Goal: Transaction & Acquisition: Download file/media

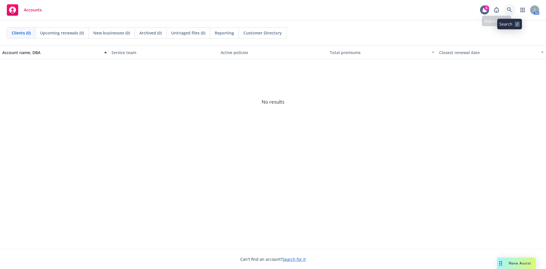
click at [509, 10] on icon at bounding box center [509, 9] width 5 height 5
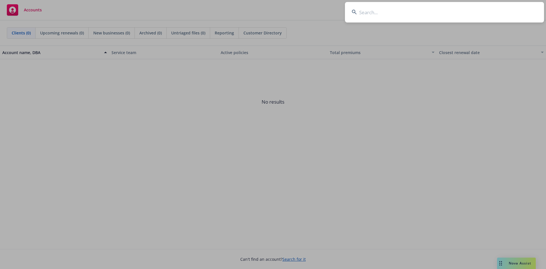
click at [377, 12] on input at bounding box center [444, 12] width 199 height 20
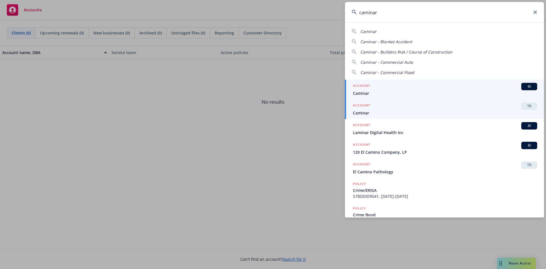
type input "caminar"
click at [524, 106] on span "TR" at bounding box center [529, 106] width 11 height 5
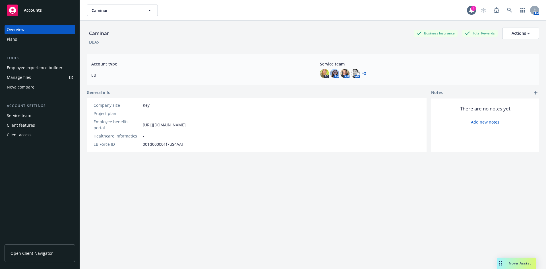
click at [27, 78] on div "Manage files" at bounding box center [19, 77] width 24 height 9
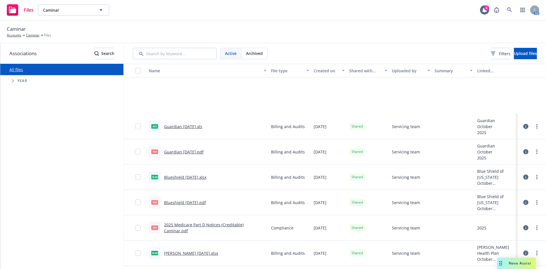
scroll to position [199, 0]
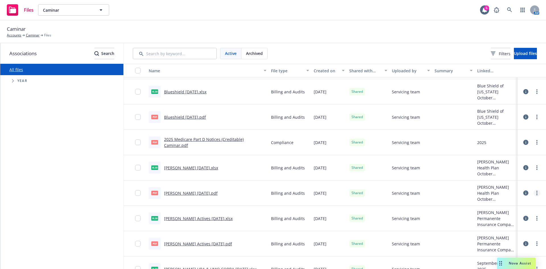
click at [534, 193] on link "more" at bounding box center [537, 193] width 7 height 7
click at [509, 228] on link "Download" at bounding box center [508, 227] width 57 height 11
click at [534, 167] on link "more" at bounding box center [537, 167] width 7 height 7
click at [506, 204] on link "Download" at bounding box center [508, 201] width 57 height 11
click at [537, 118] on circle "more" at bounding box center [537, 116] width 1 height 1
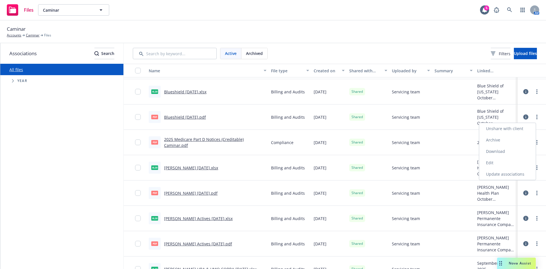
click at [510, 149] on link "Download" at bounding box center [508, 151] width 57 height 11
click at [537, 93] on circle "more" at bounding box center [537, 93] width 1 height 1
drag, startPoint x: 498, startPoint y: 127, endPoint x: 355, endPoint y: 123, distance: 143.8
click at [498, 127] on link "Download" at bounding box center [508, 125] width 57 height 11
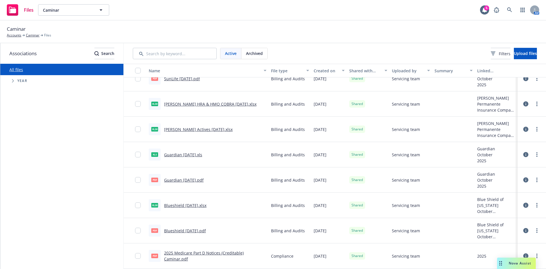
scroll to position [85, 0]
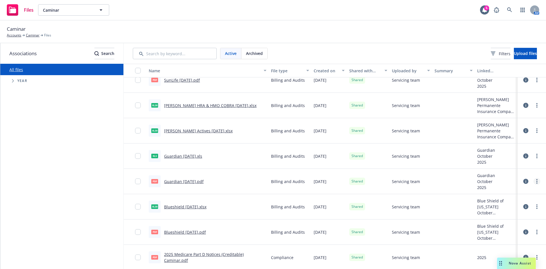
click at [537, 181] on circle "more" at bounding box center [537, 181] width 1 height 1
click at [506, 213] on link "Download" at bounding box center [508, 215] width 57 height 11
click at [534, 156] on link "more" at bounding box center [537, 156] width 7 height 7
click at [508, 191] on link "Download" at bounding box center [508, 190] width 57 height 11
click at [534, 130] on link "more" at bounding box center [537, 130] width 7 height 7
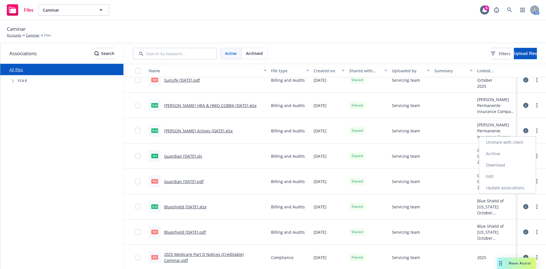
click at [506, 165] on link "Download" at bounding box center [508, 164] width 57 height 11
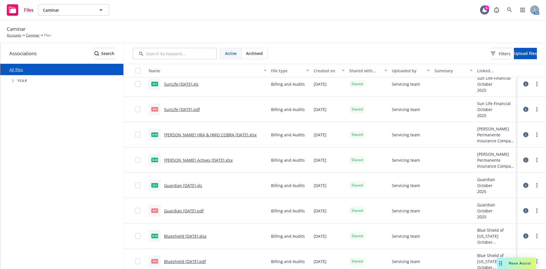
scroll to position [28, 0]
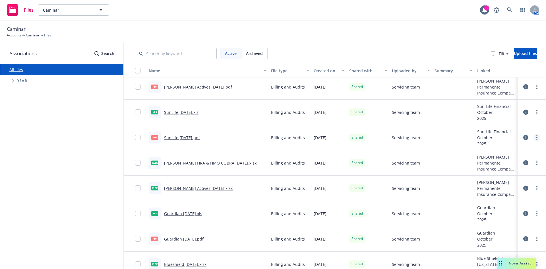
click at [537, 137] on circle "more" at bounding box center [537, 137] width 1 height 1
click at [508, 170] on link "Download" at bounding box center [508, 171] width 57 height 11
click at [537, 111] on icon "more" at bounding box center [537, 112] width 1 height 5
click at [505, 145] on link "Download" at bounding box center [508, 146] width 57 height 11
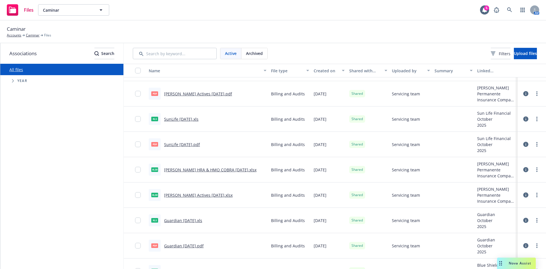
scroll to position [0, 0]
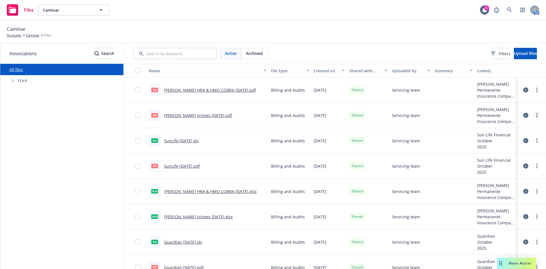
click at [537, 114] on icon "more" at bounding box center [537, 115] width 1 height 5
click at [506, 150] on link "Download" at bounding box center [508, 149] width 57 height 11
